Goal: Register for event/course

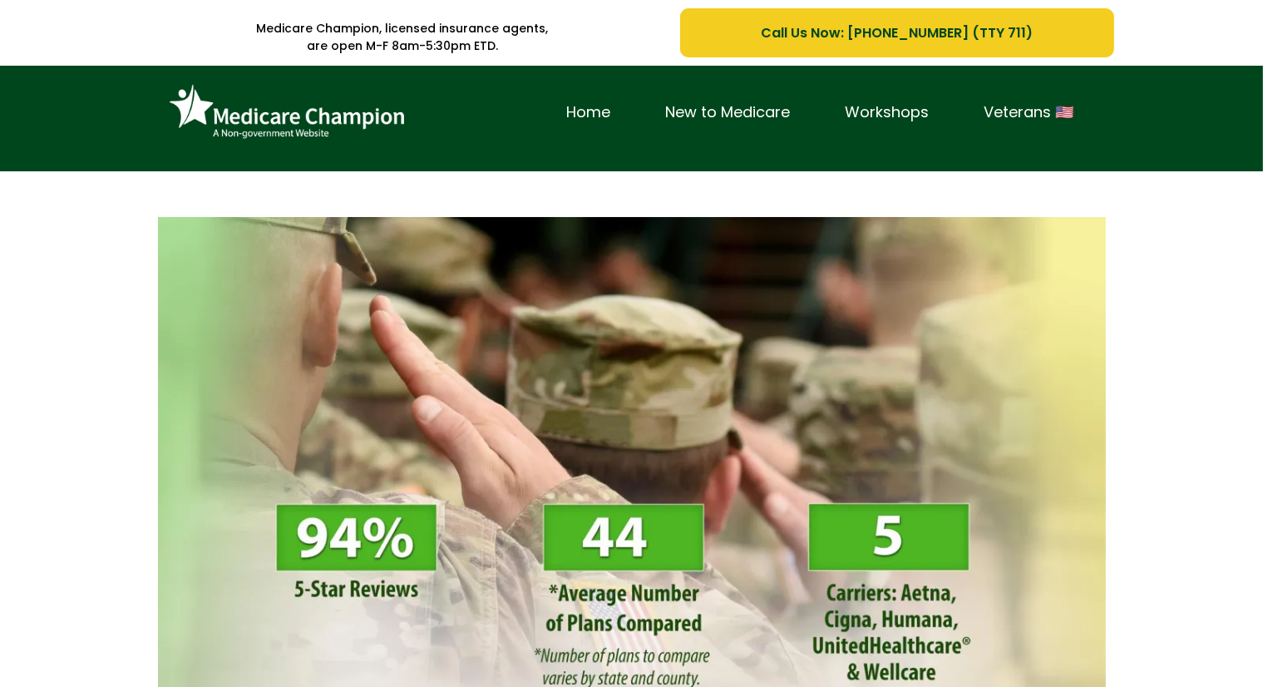
click at [111, 163] on div "Home New to Medicare Workshops Veterans 🇺🇸" at bounding box center [631, 119] width 1263 height 106
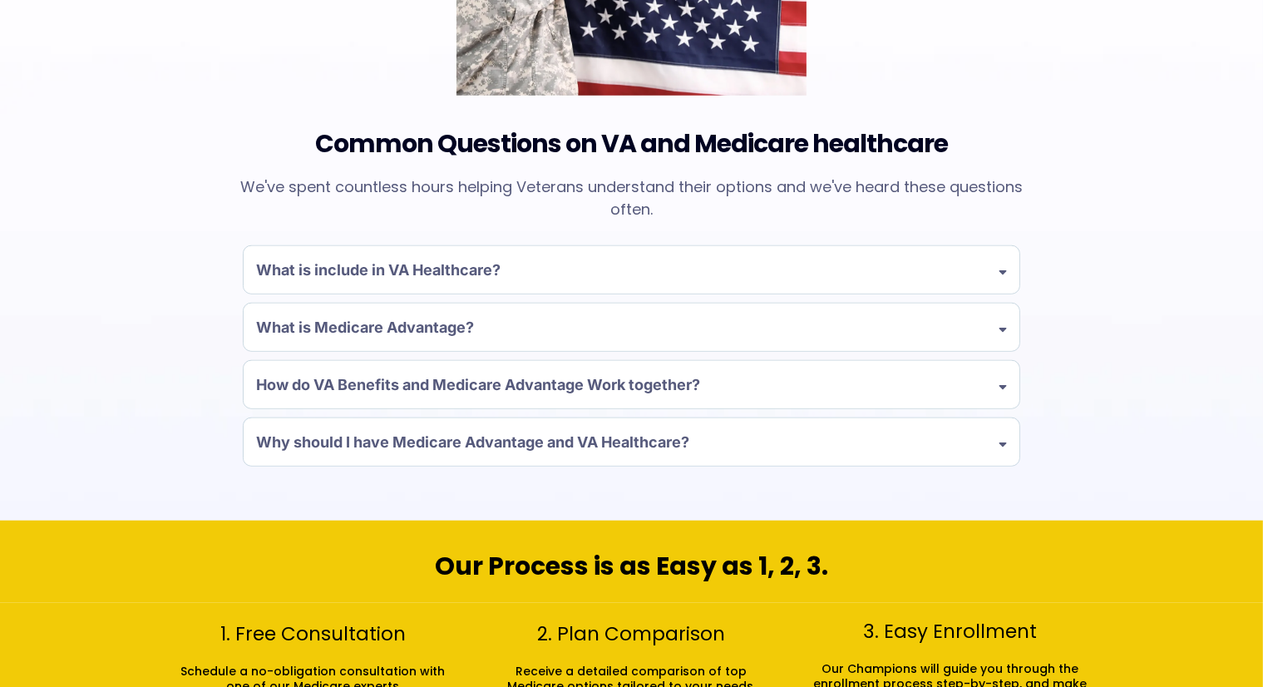
scroll to position [1551, 0]
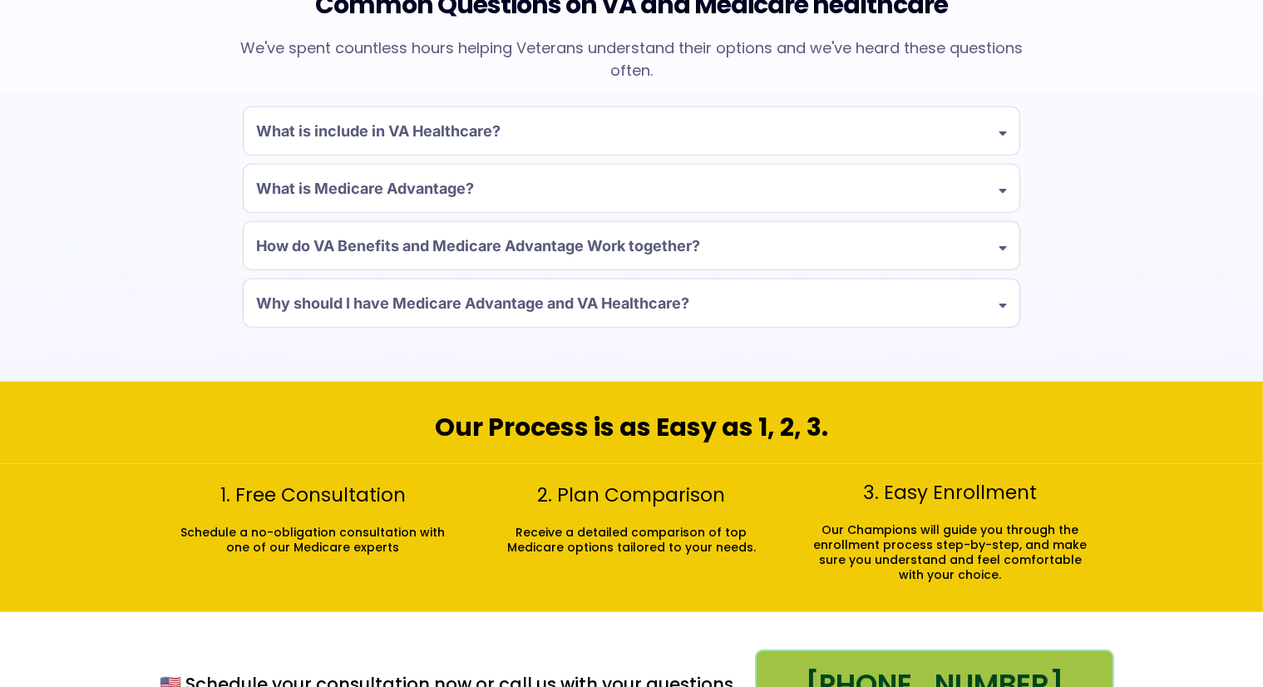
click at [111, 163] on div "Common Questions on VA and Medicare healthcare We've spent countless hours help…" at bounding box center [631, 27] width 1263 height 709
click at [153, 164] on div "Common Questions on VA and Medicare healthcare We've spent countless hours help…" at bounding box center [631, 19] width 973 height 692
click at [101, 120] on div "Common Questions on VA and Medicare healthcare We've spent countless hours help…" at bounding box center [631, 27] width 1263 height 709
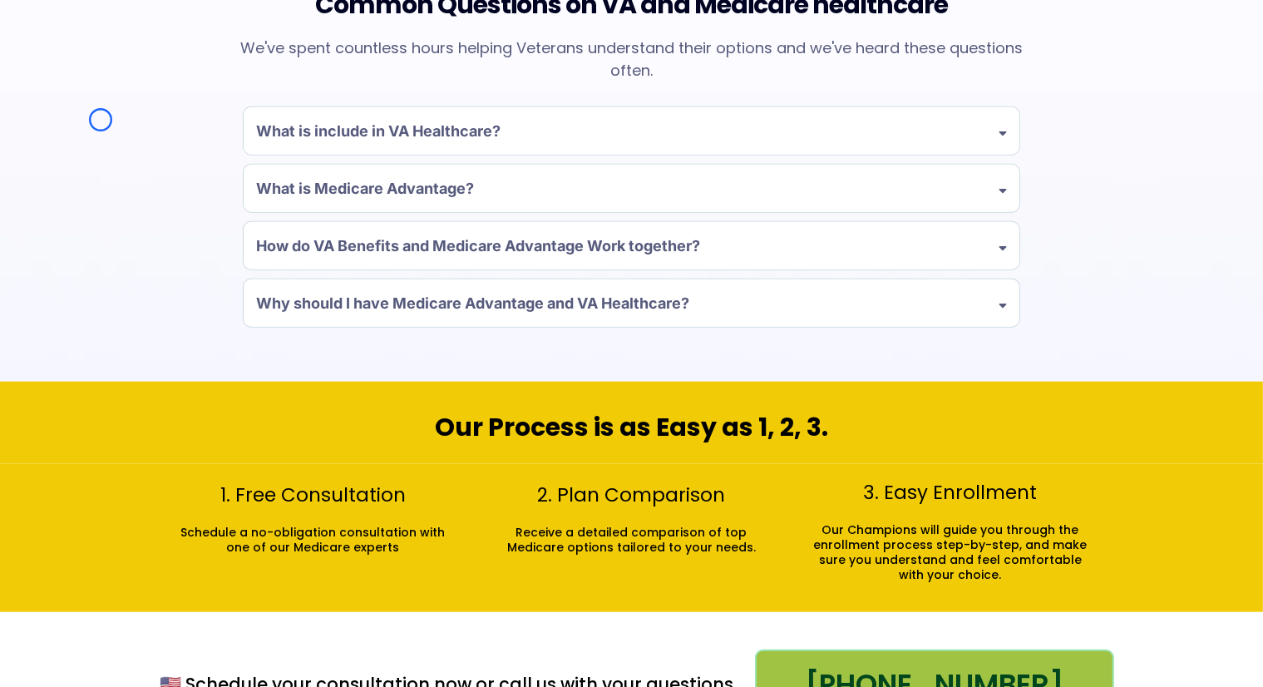
scroll to position [0, 0]
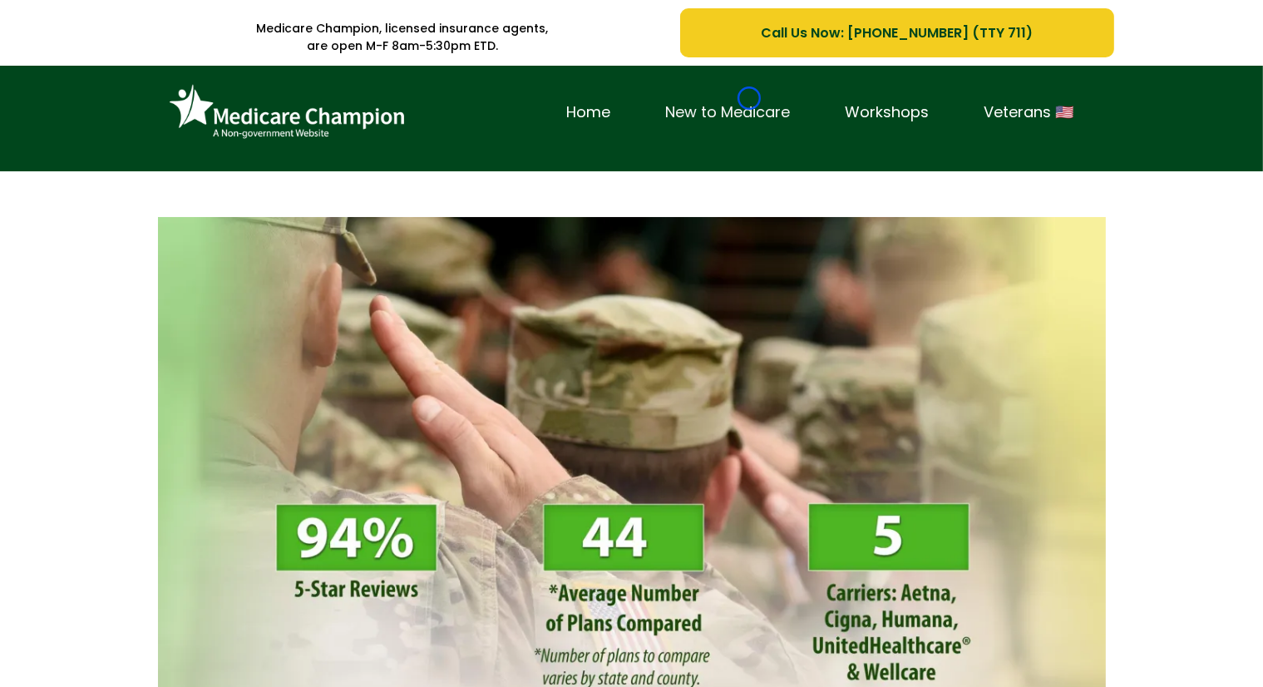
click at [749, 100] on link "New to Medicare" at bounding box center [728, 113] width 180 height 26
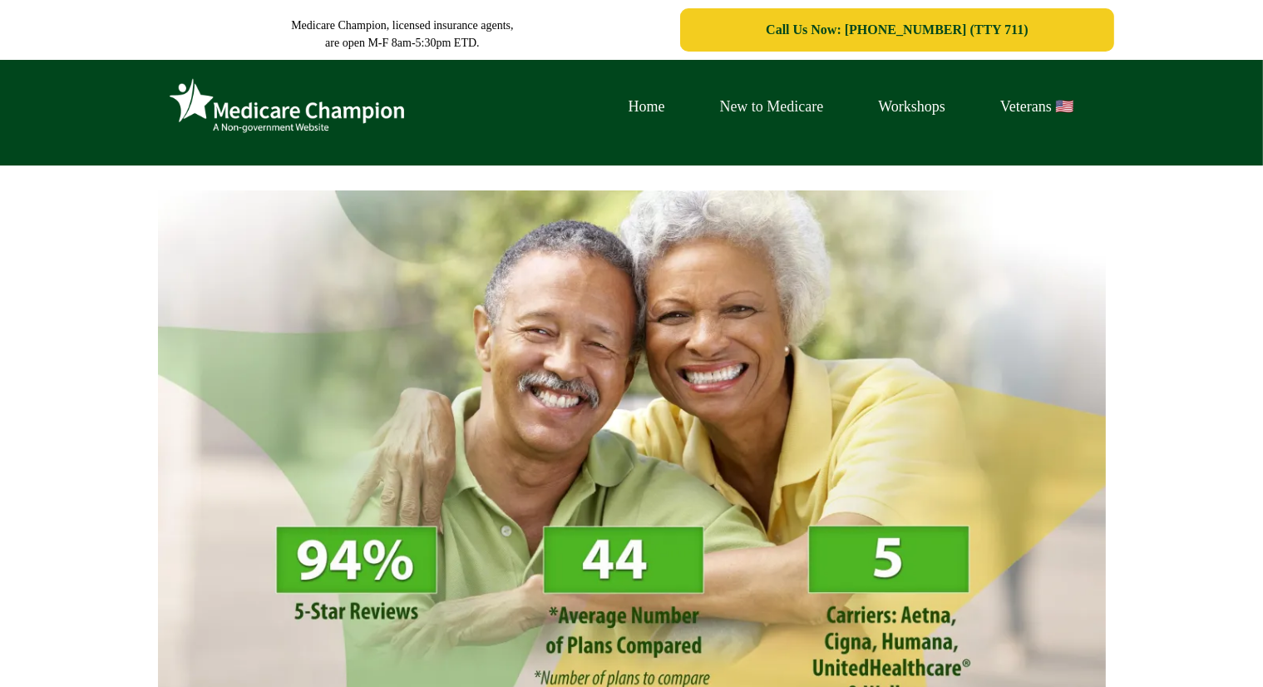
click at [749, 98] on link "New to Medicare" at bounding box center [771, 107] width 159 height 26
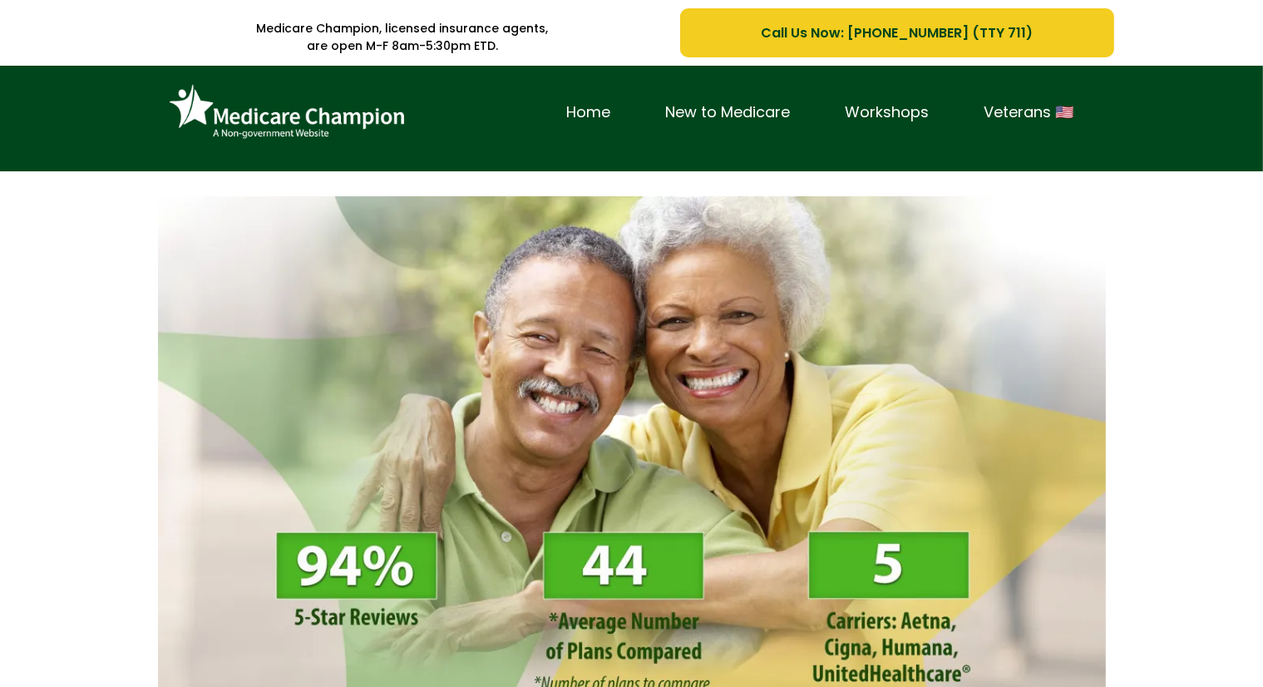
click at [107, 100] on div "Home New to Medicare Workshops Veterans 🇺🇸" at bounding box center [631, 119] width 1263 height 106
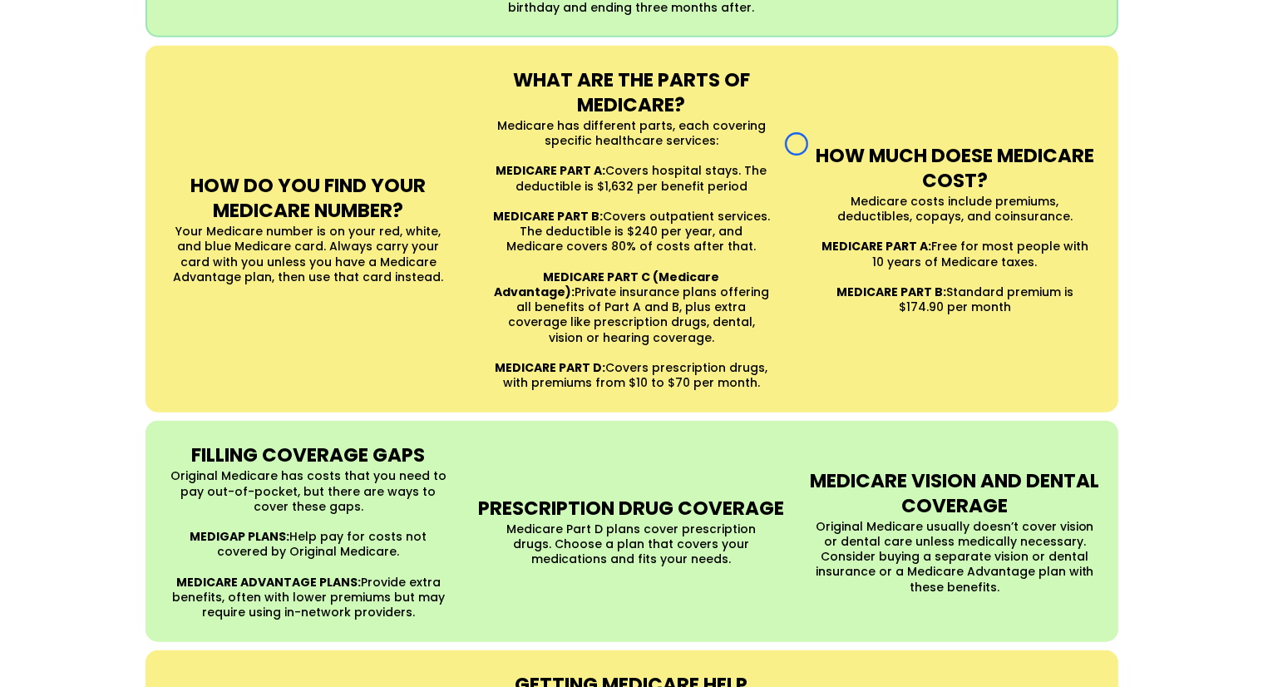
scroll to position [1495, 0]
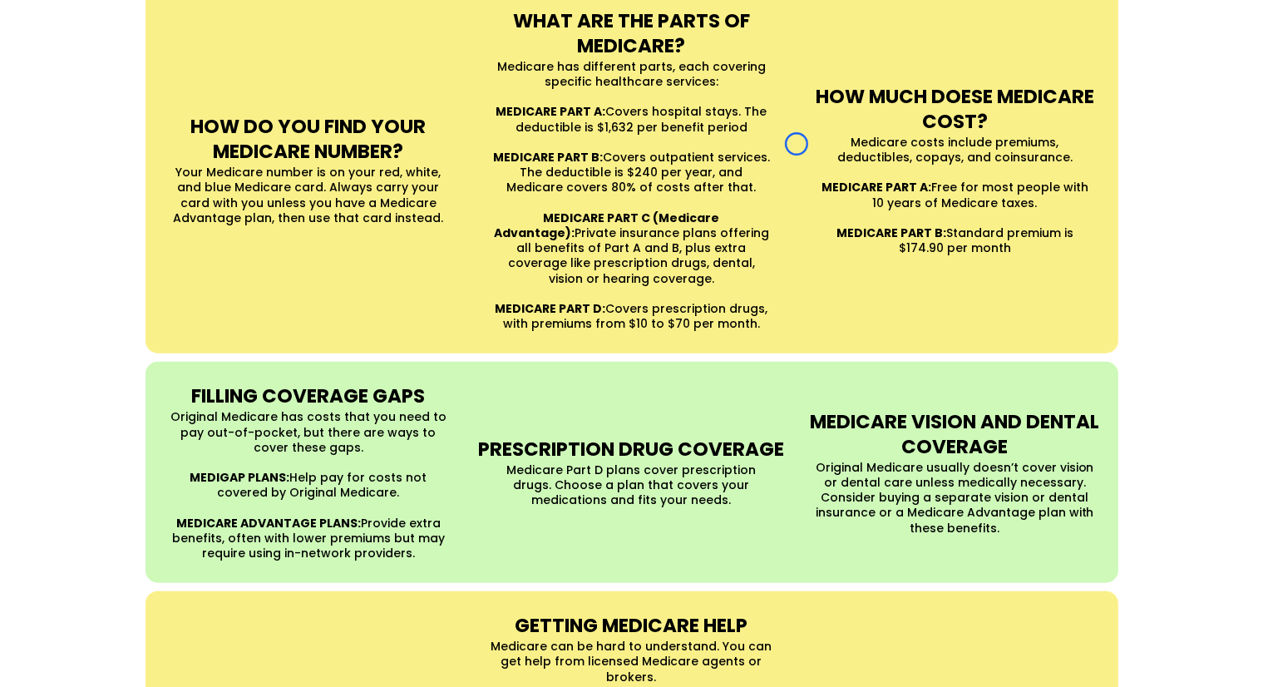
click at [107, 100] on div "UNDERSTANDING MEDICARE Medicare is a Federal health insurance program for peopl…" at bounding box center [631, 102] width 1263 height 1242
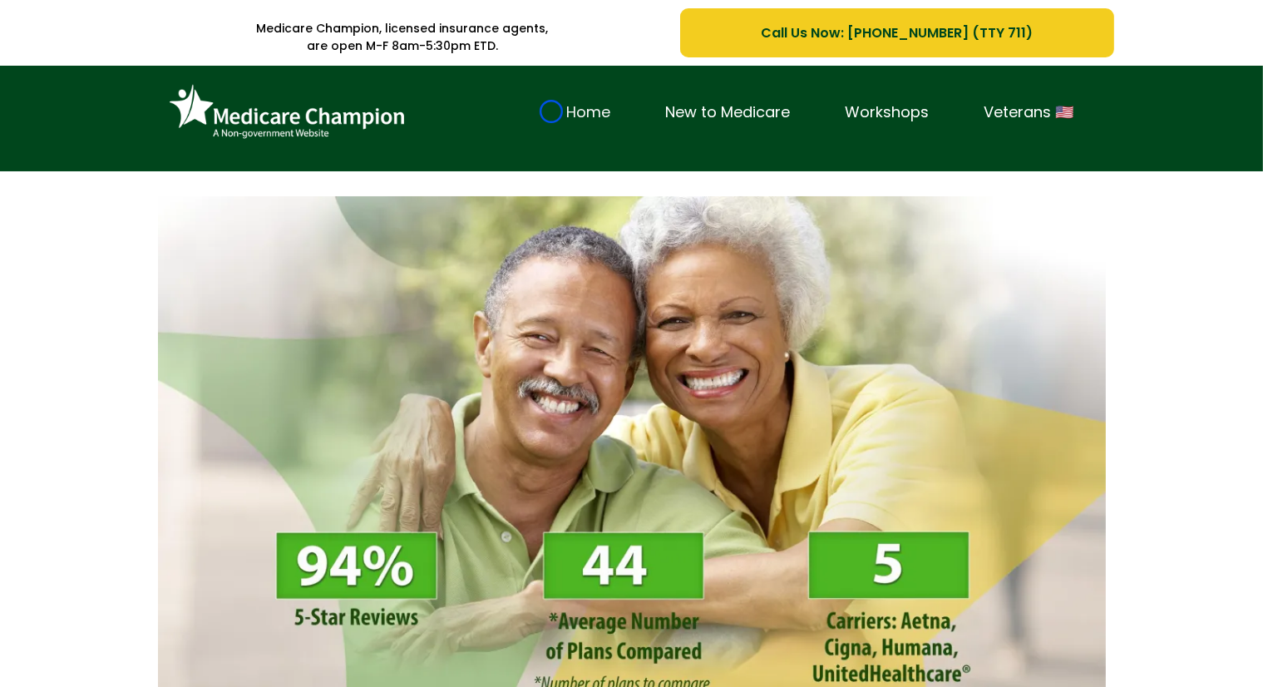
click at [551, 111] on link "Home" at bounding box center [588, 113] width 99 height 26
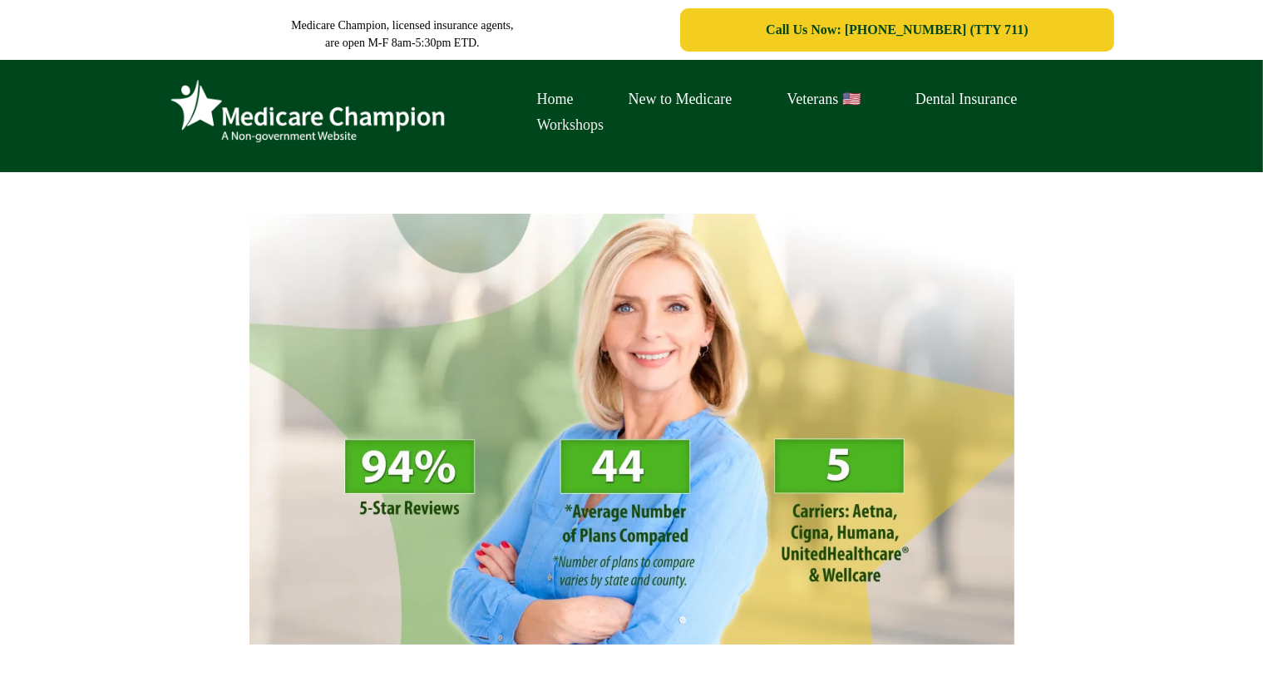
click at [551, 112] on link "Workshops" at bounding box center [571, 125] width 122 height 26
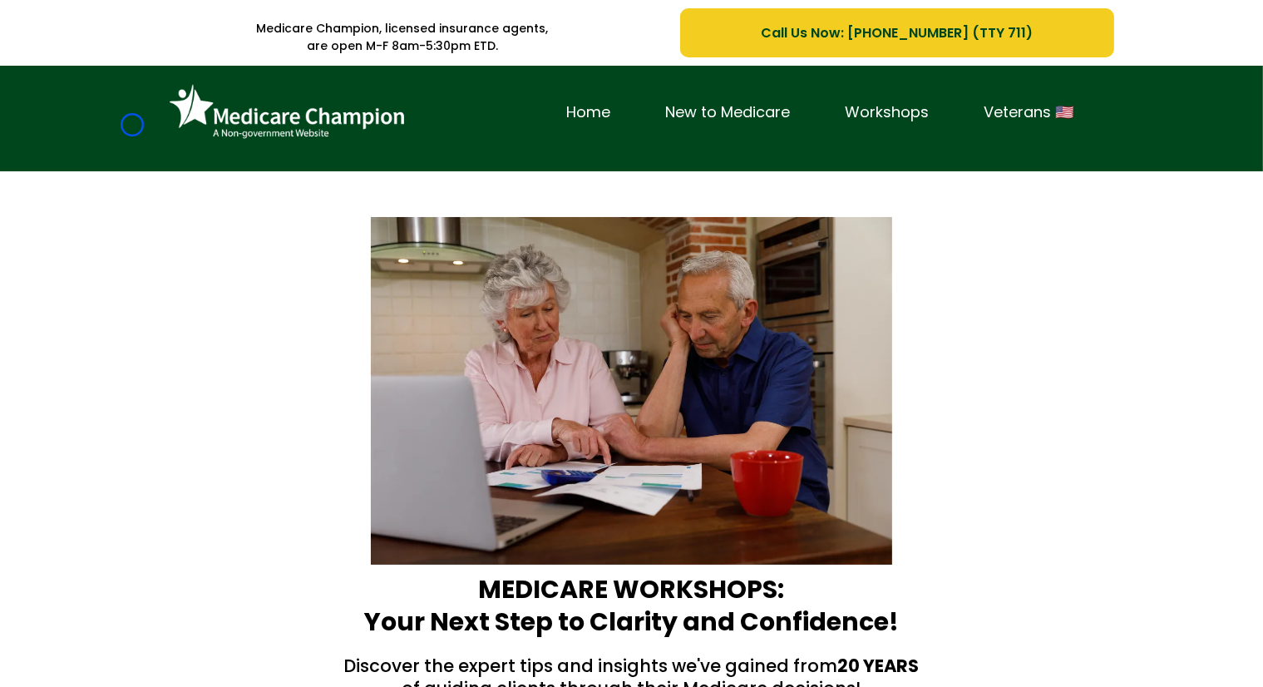
click at [132, 125] on div "Home New to Medicare Workshops Veterans 🇺🇸" at bounding box center [631, 119] width 1263 height 106
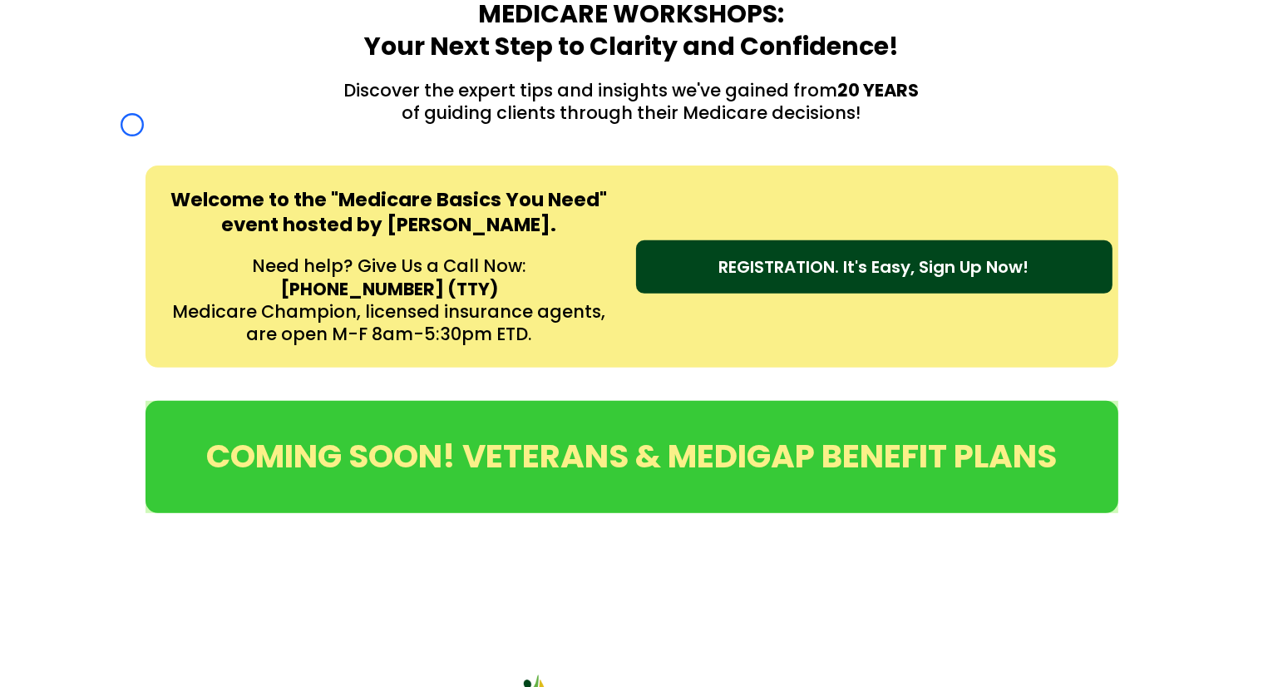
scroll to position [602, 0]
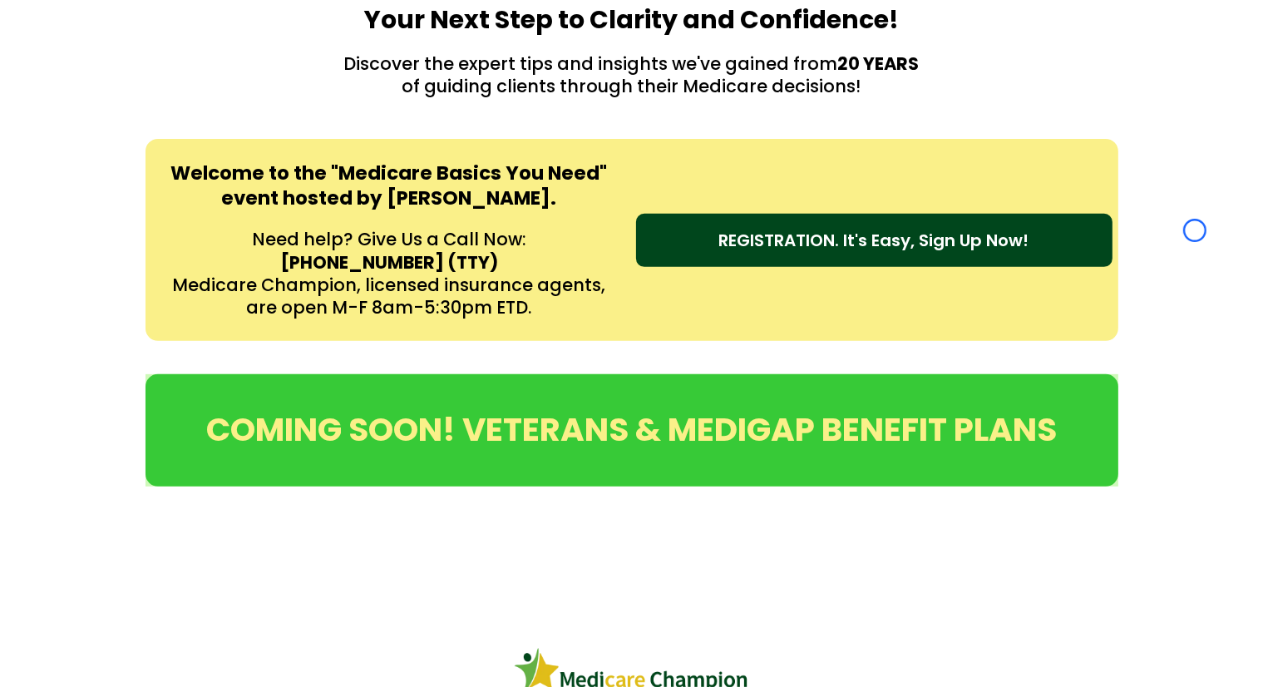
click at [132, 125] on div "Welcome to the "Medicare Basics You Need" event hosted by [PERSON_NAME]. Need h…" at bounding box center [631, 239] width 1263 height 235
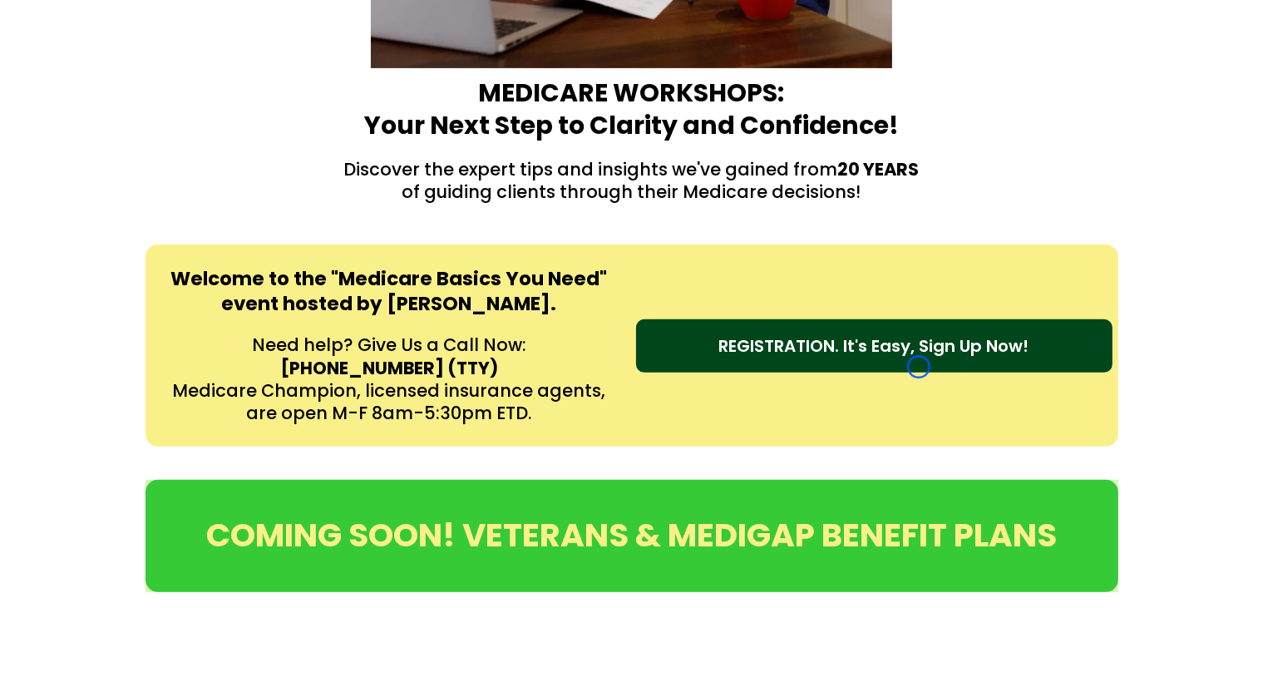
click at [918, 367] on link "REGISTRATION. It's Easy, Sign Up Now!" at bounding box center [874, 345] width 476 height 53
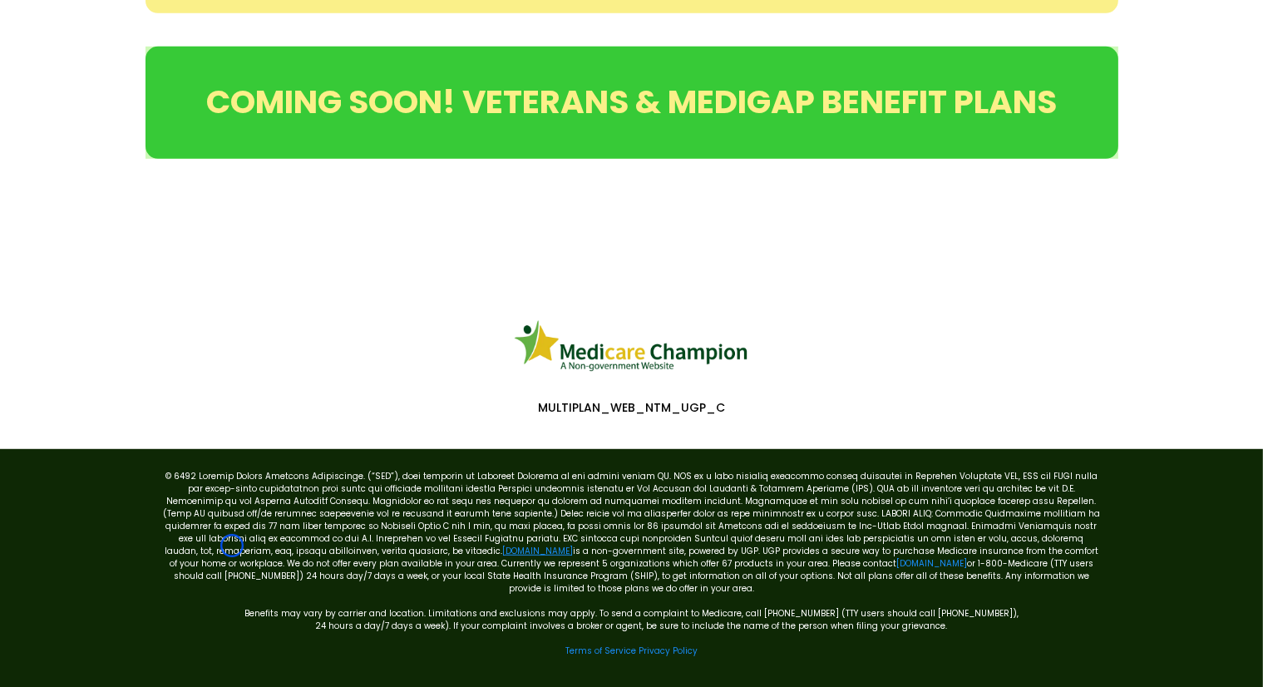
click at [502, 545] on link "[DOMAIN_NAME]" at bounding box center [537, 550] width 71 height 12
click at [896, 560] on link "[DOMAIN_NAME]" at bounding box center [931, 563] width 71 height 12
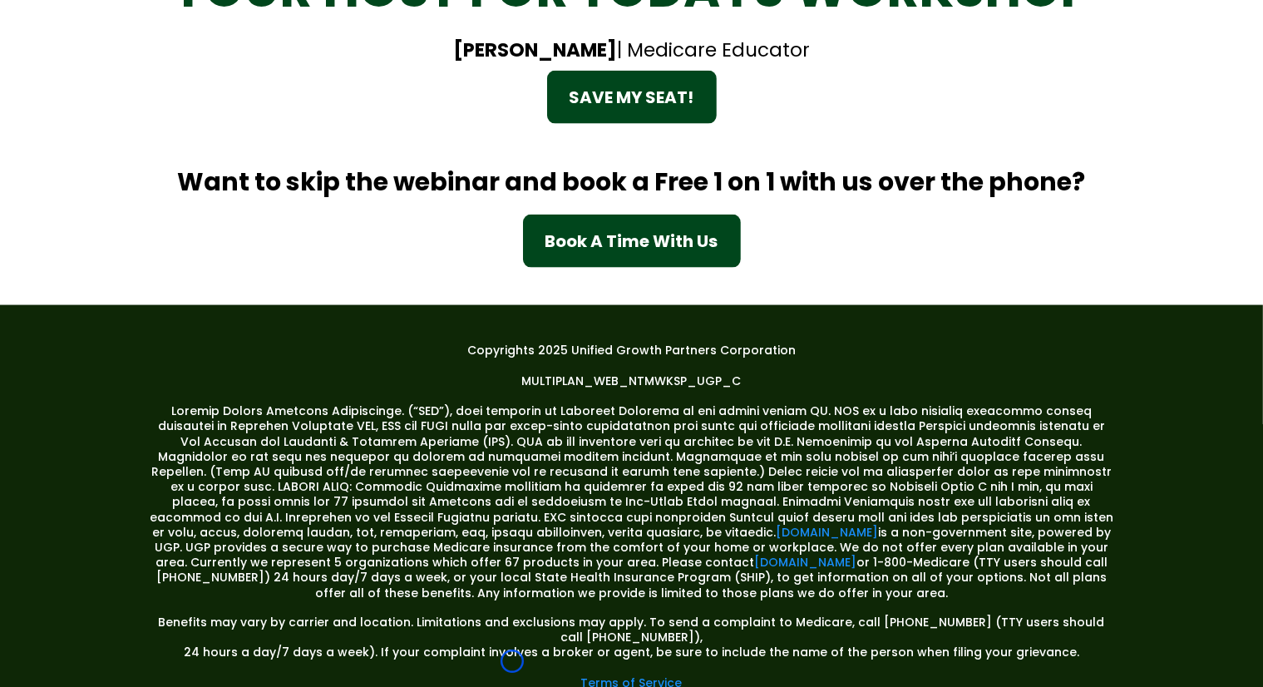
scroll to position [2585, 0]
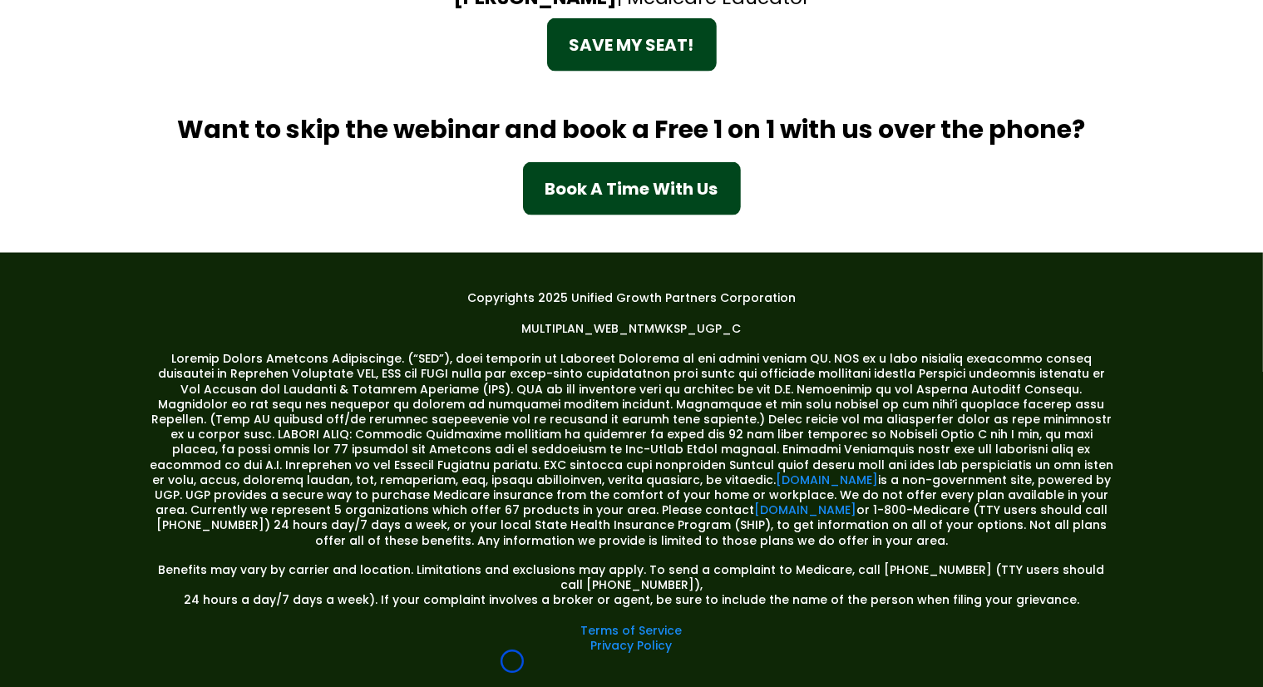
click at [112, 123] on div "YOUR HOST FOR TODAYS WORKSHOP Amy Rieg | Medicare Educator SAVE MY SEAT! Want t…" at bounding box center [631, 60] width 1263 height 387
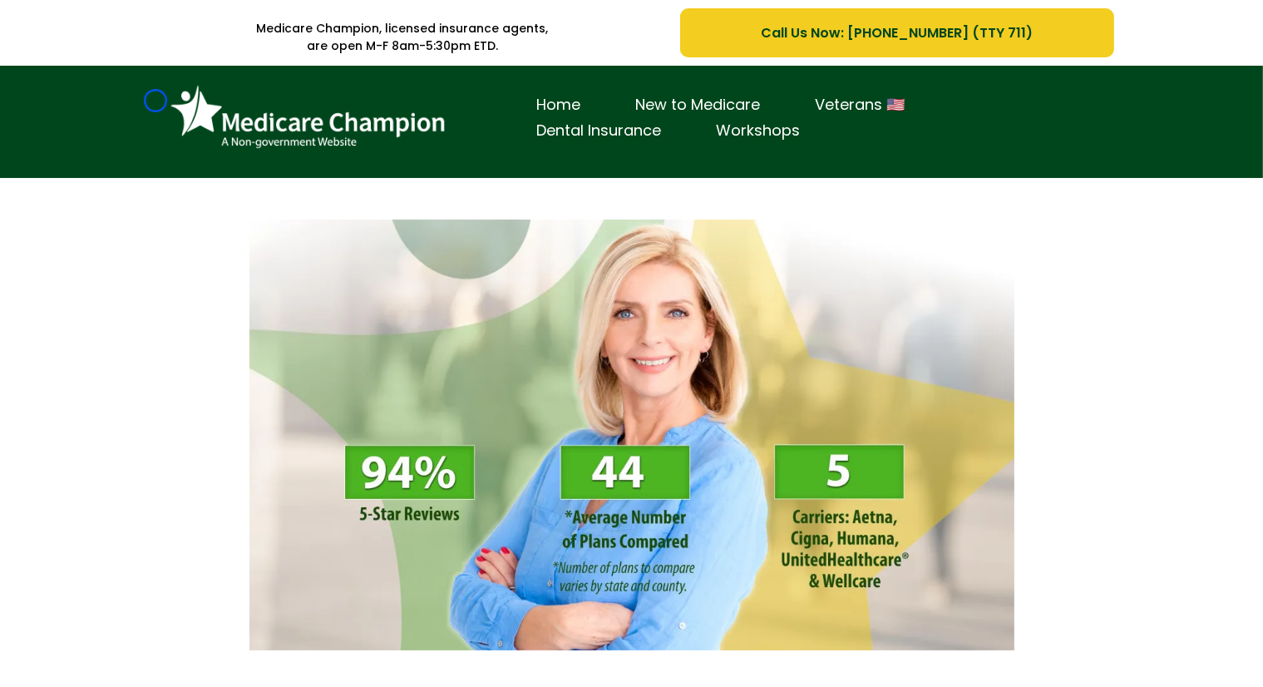
click at [155, 101] on div "Home New to Medicare Veterans 🇺🇸 Dental Insurance Workshops" at bounding box center [631, 126] width 973 height 96
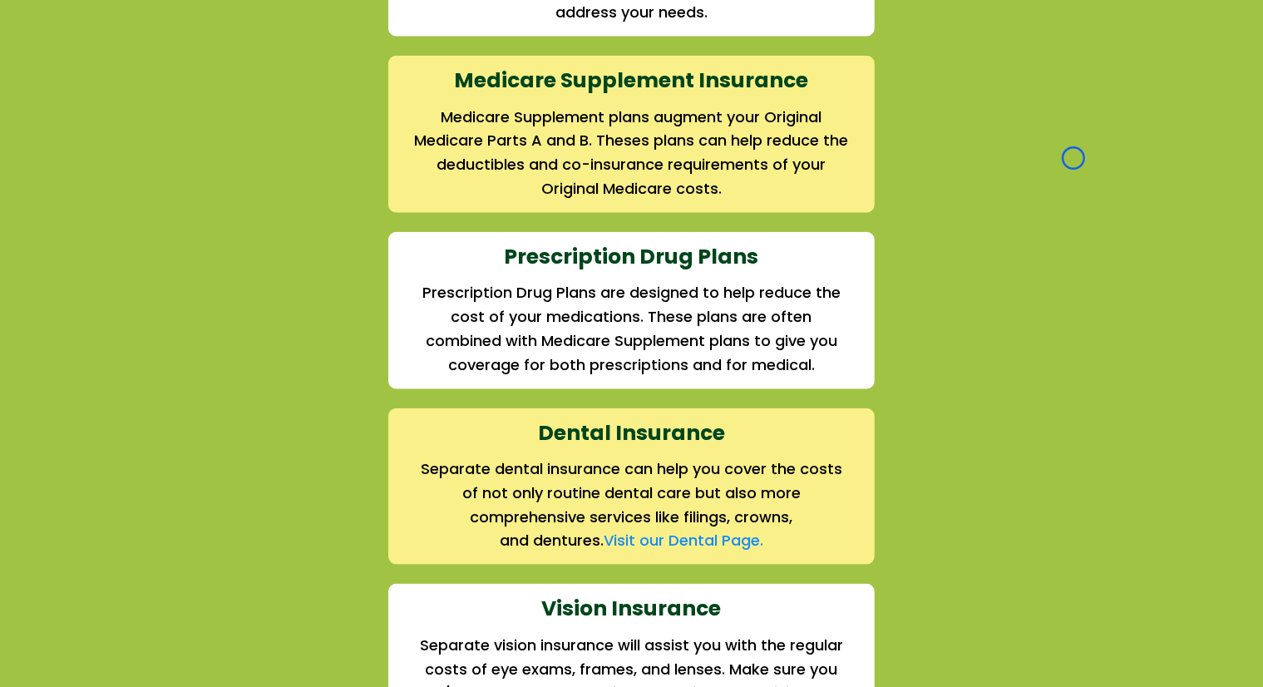
scroll to position [2008, 0]
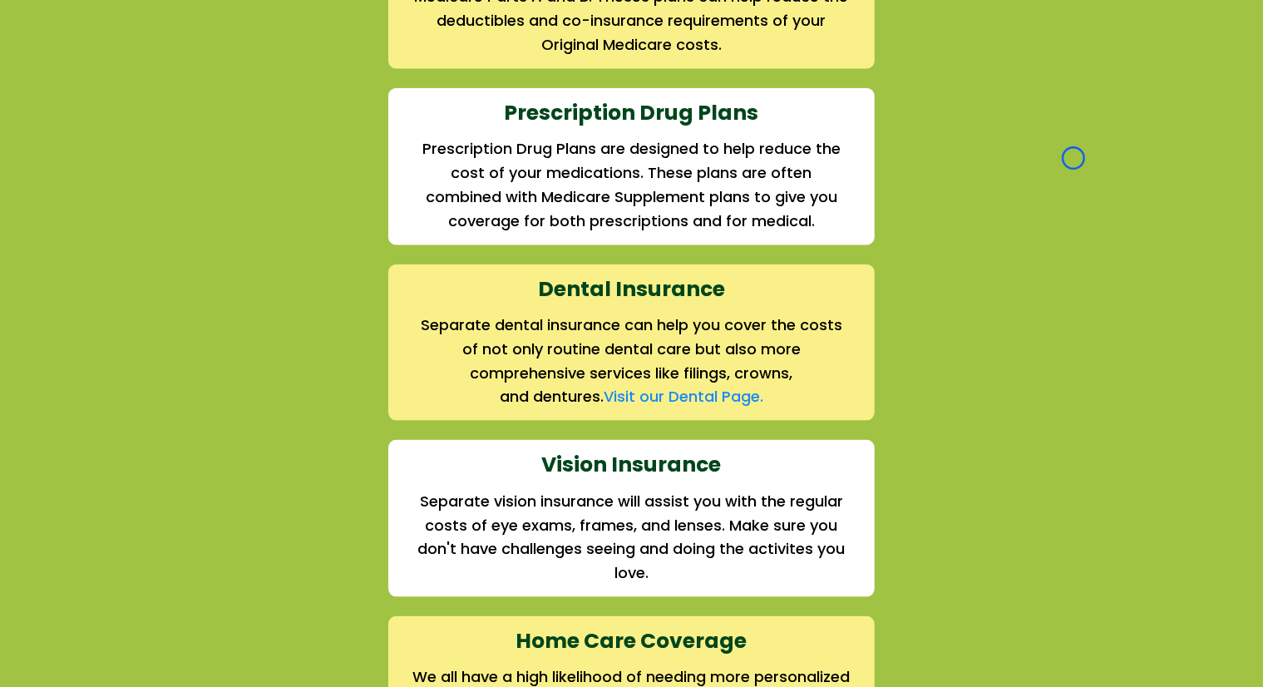
click at [155, 101] on div "We offer the full suite of options for Medicare recipients Every person has a u…" at bounding box center [631, 148] width 973 height 1248
